Goal: Task Accomplishment & Management: Manage account settings

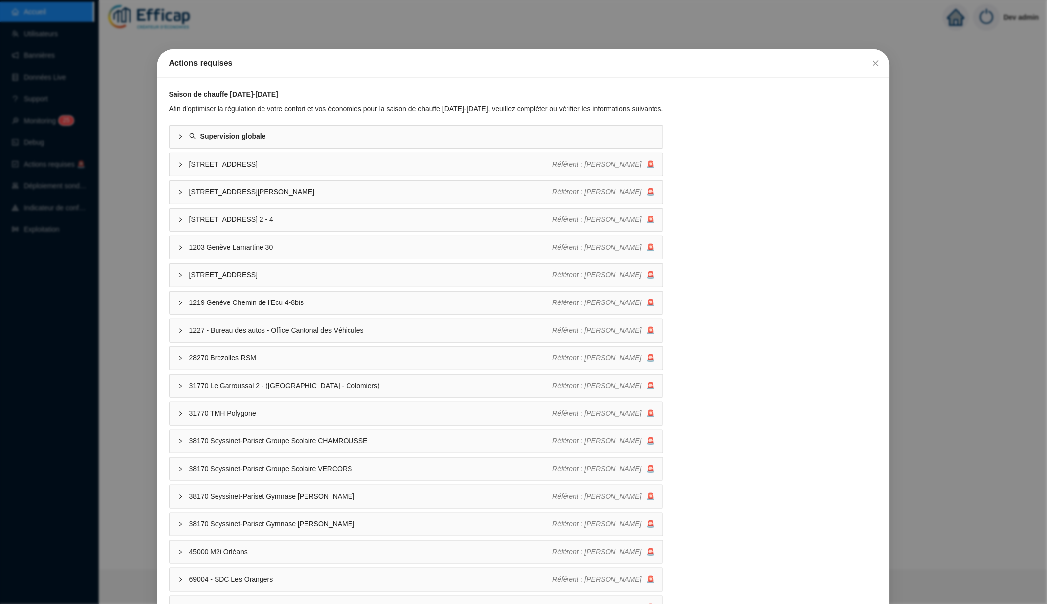
click at [394, 26] on div "Actions requises Saison de chauffe 2025-2026 Afin d'optimiser la régulation de …" at bounding box center [523, 302] width 1047 height 604
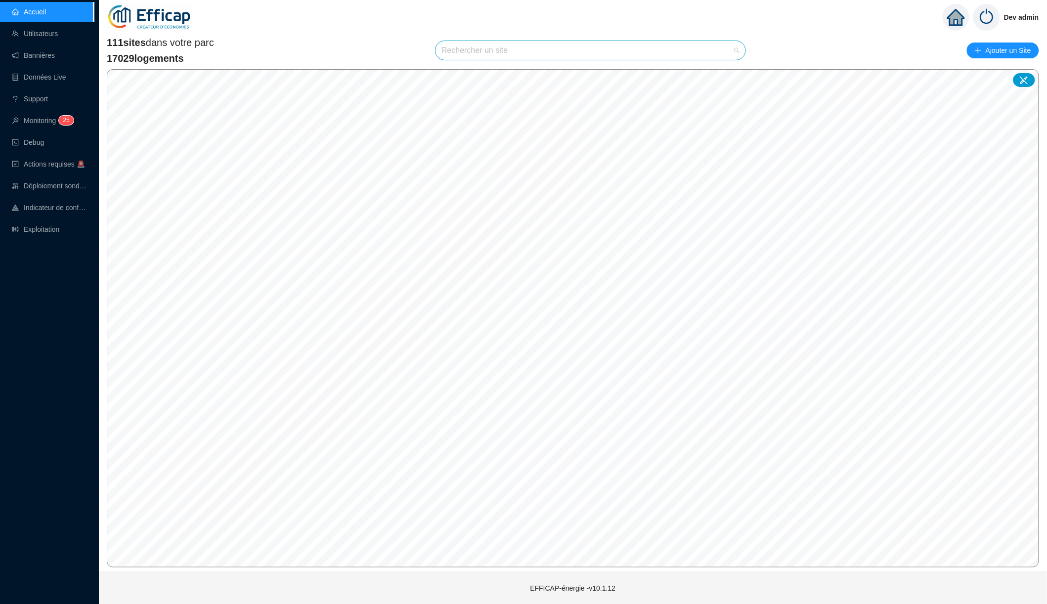
click at [449, 47] on input "search" at bounding box center [586, 50] width 289 height 19
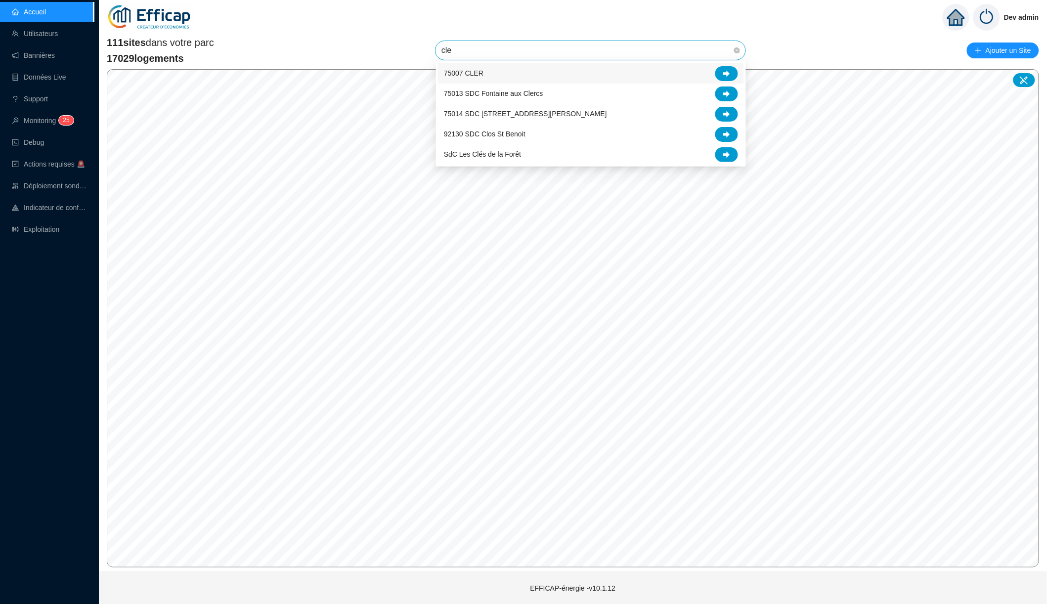
type input "cler"
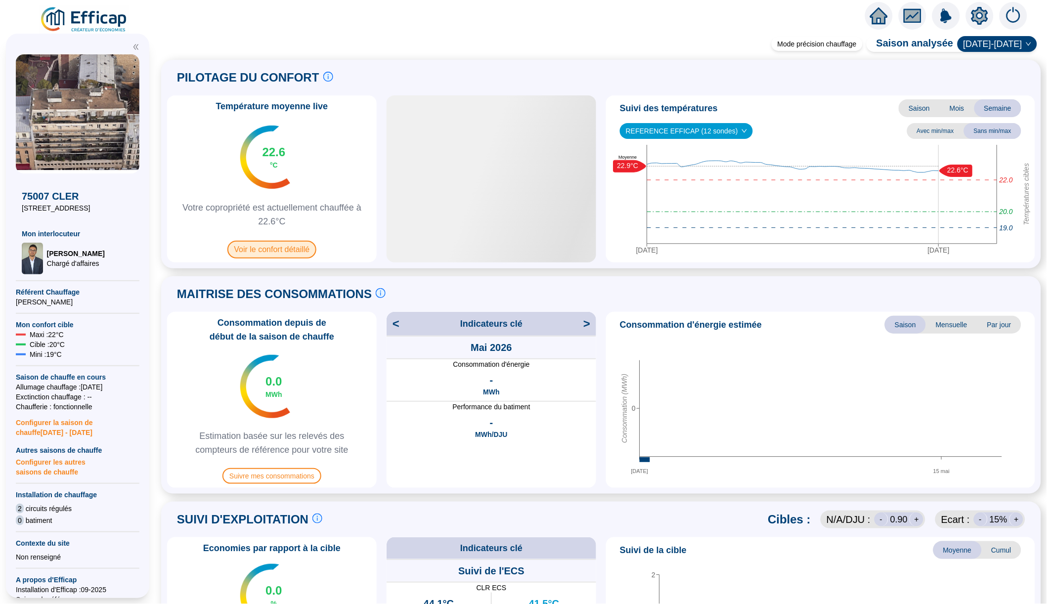
click at [310, 255] on span "Voir le confort détaillé" at bounding box center [271, 250] width 89 height 18
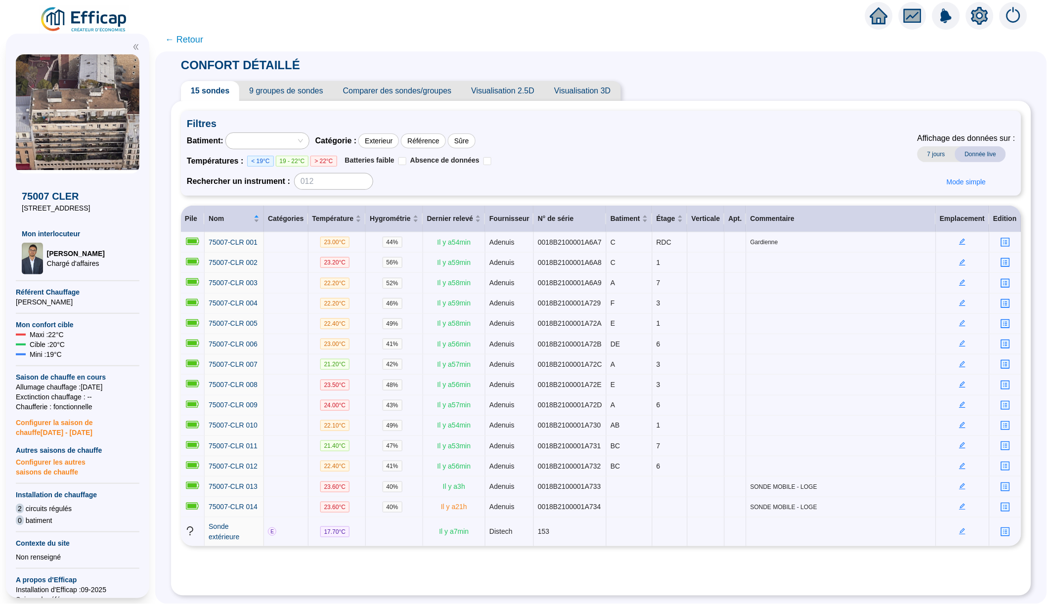
click at [280, 88] on span "9 groupes de sondes" at bounding box center [285, 91] width 93 height 20
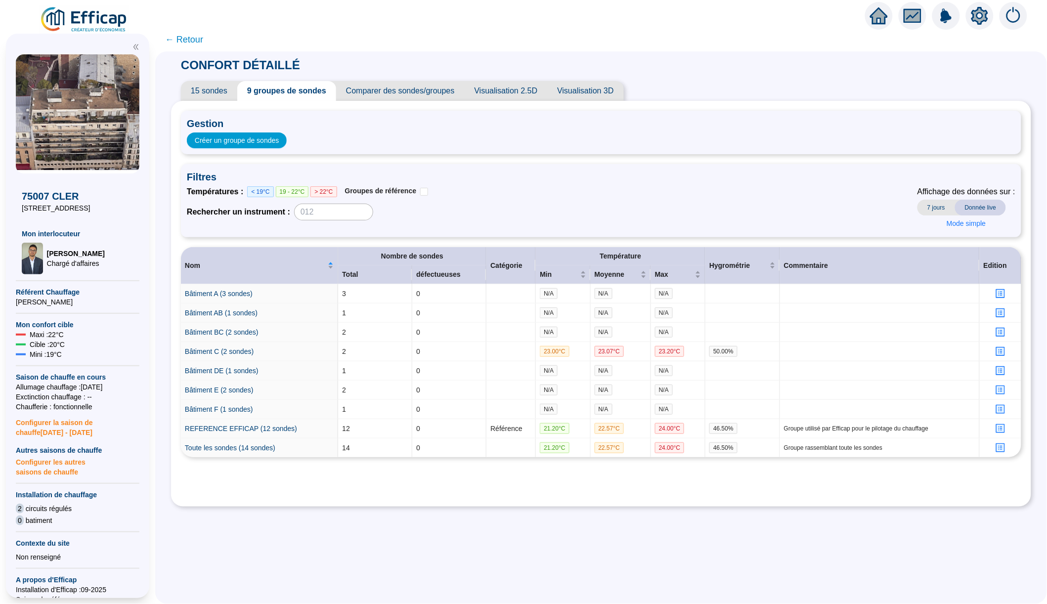
click at [216, 91] on span "15 sondes" at bounding box center [209, 91] width 56 height 20
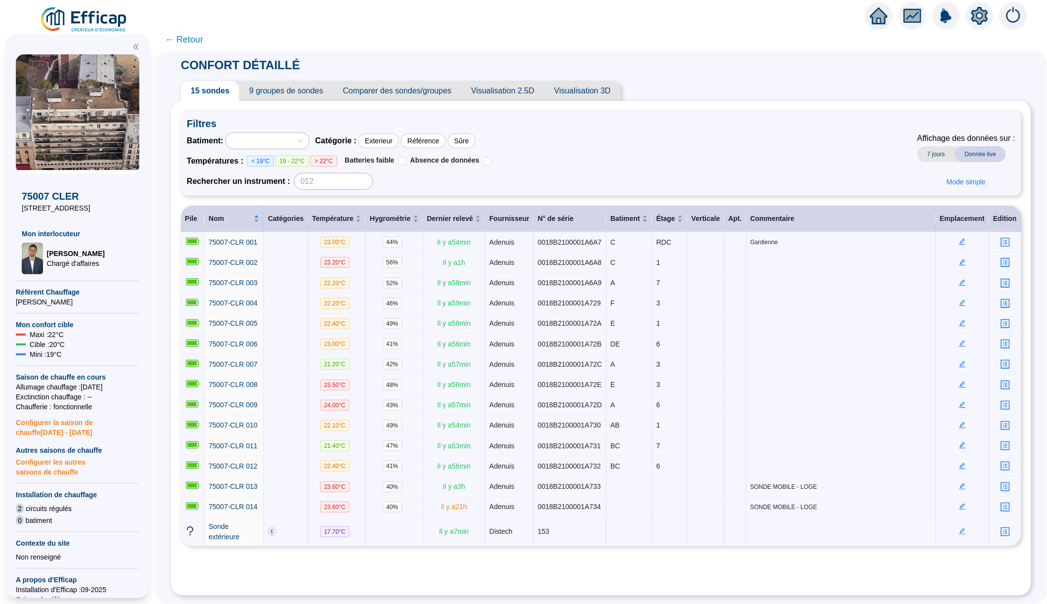
click at [292, 93] on span "9 groupes de sondes" at bounding box center [285, 91] width 93 height 20
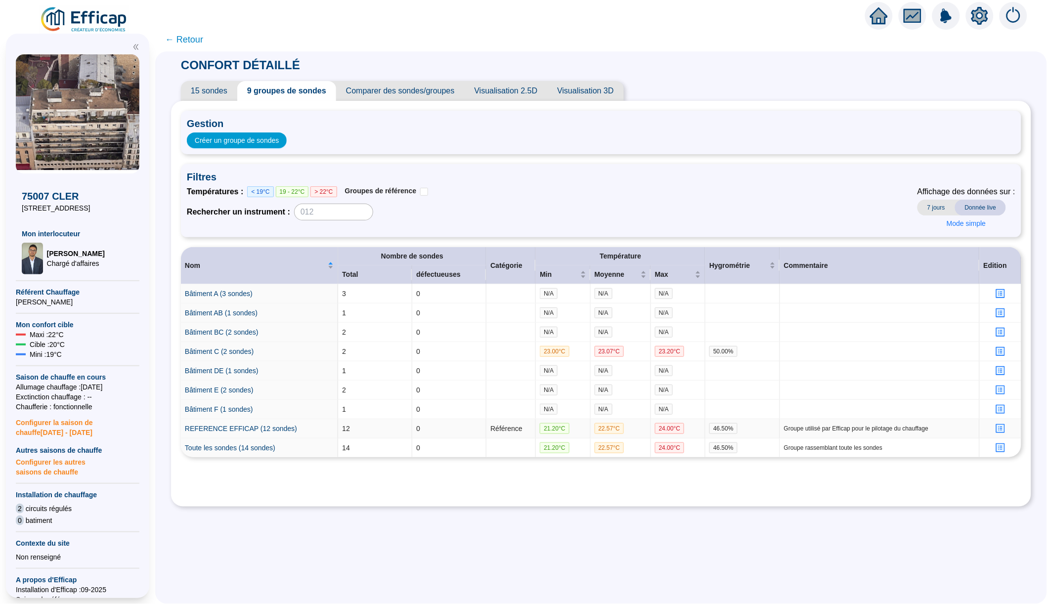
click at [1000, 429] on icon "profile" at bounding box center [1000, 428] width 7 height 7
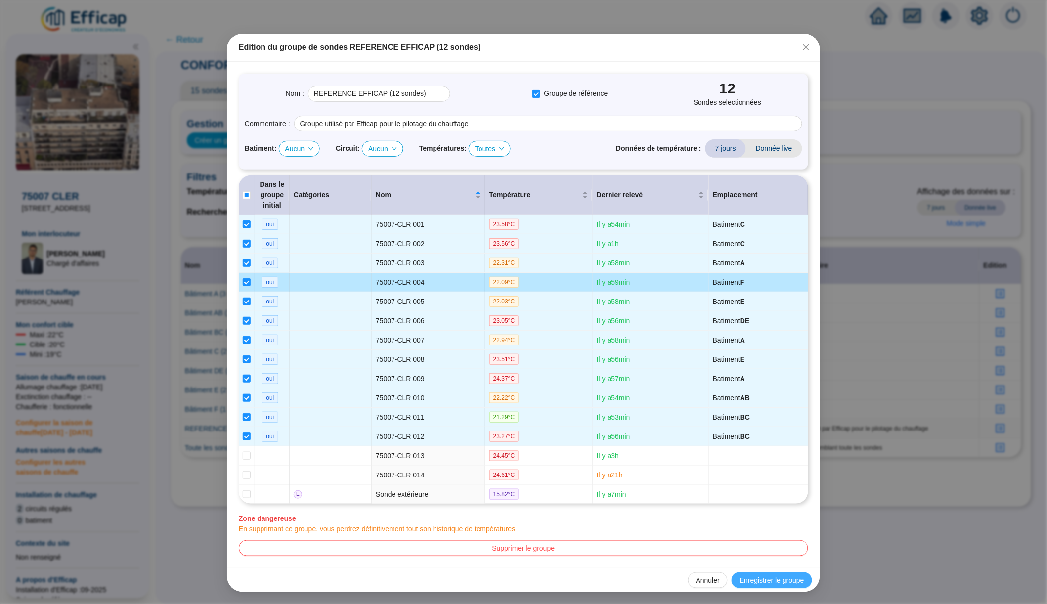
scroll to position [15, 0]
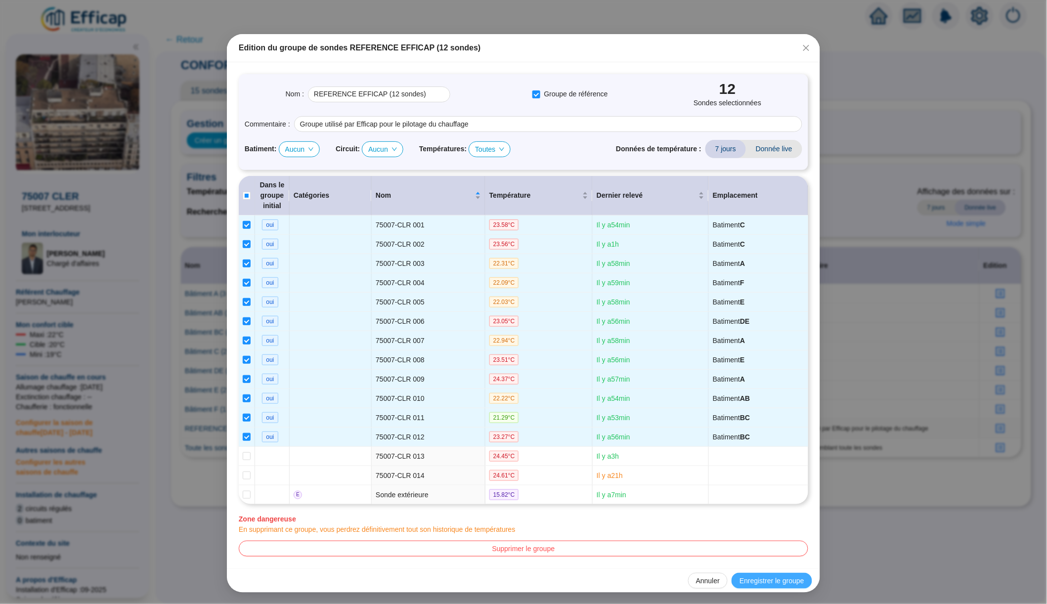
click at [746, 582] on span "Enregistrer le groupe" at bounding box center [772, 581] width 65 height 10
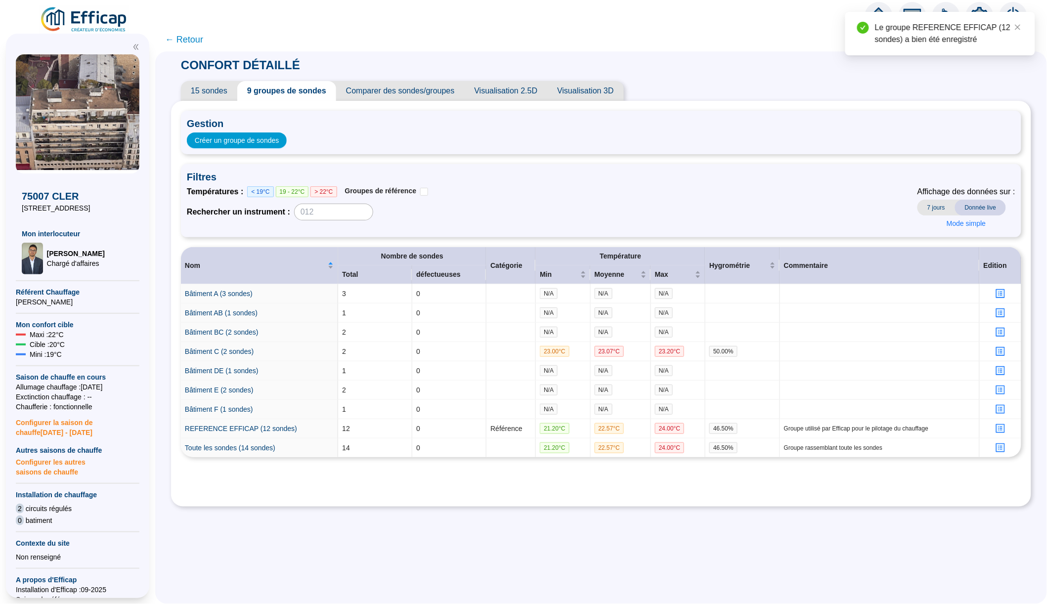
scroll to position [0, 0]
click at [226, 99] on span "15 sondes" at bounding box center [209, 91] width 56 height 20
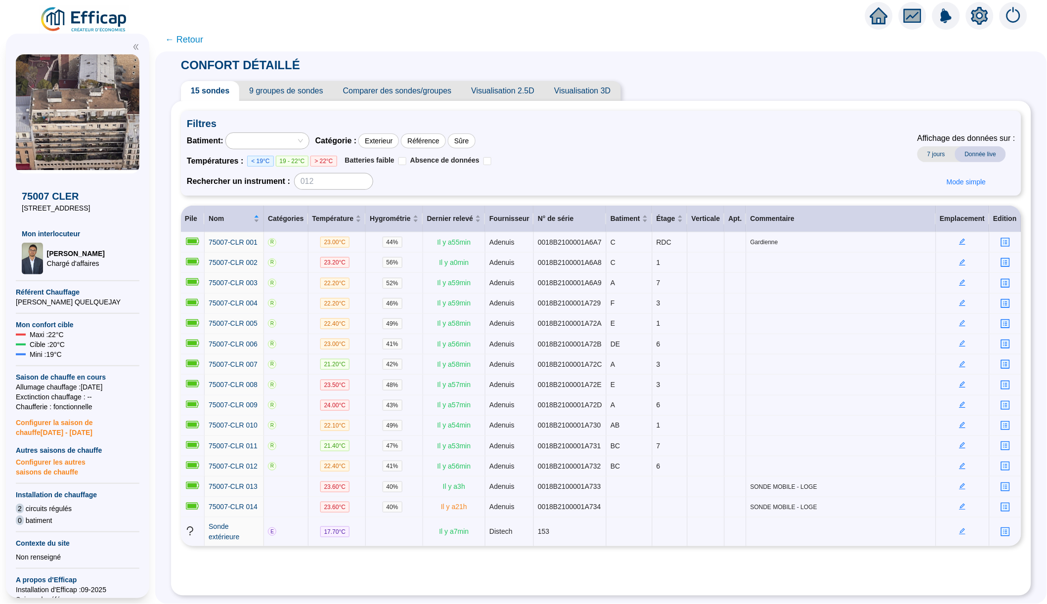
click at [195, 39] on span "← Retour" at bounding box center [184, 40] width 38 height 14
